Goal: Find specific page/section: Find specific page/section

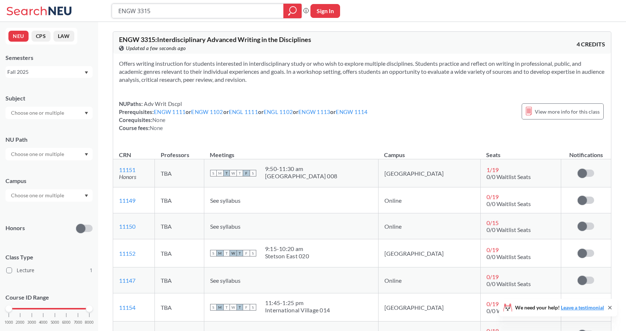
click at [153, 9] on input "ENGW 3315" at bounding box center [197, 11] width 161 height 12
type input "ENGW 3306"
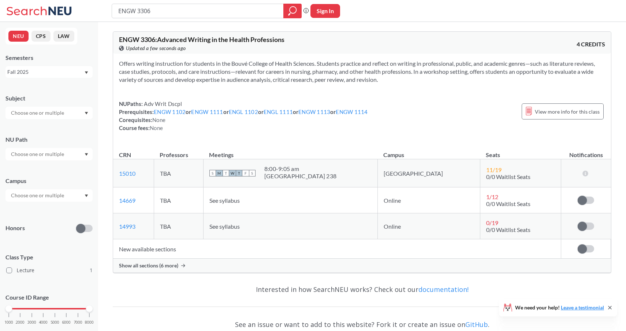
click at [135, 266] on span "Show all sections (6 more)" at bounding box center [148, 266] width 59 height 7
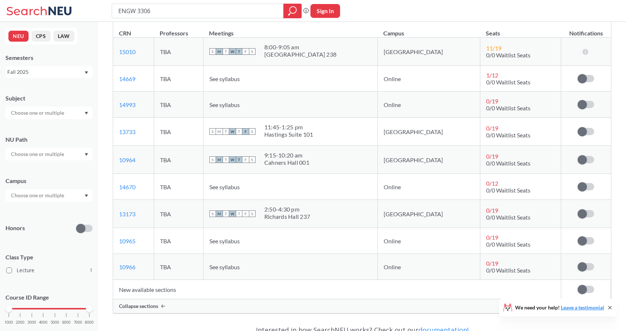
scroll to position [119, 0]
